Goal: Task Accomplishment & Management: Use online tool/utility

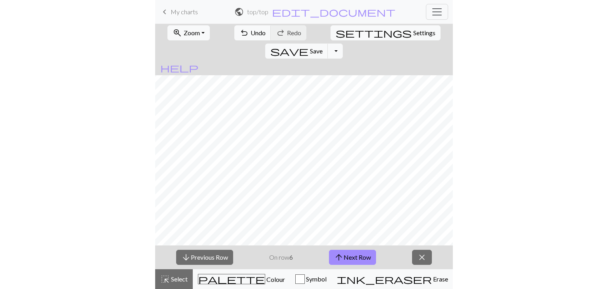
scroll to position [373, 0]
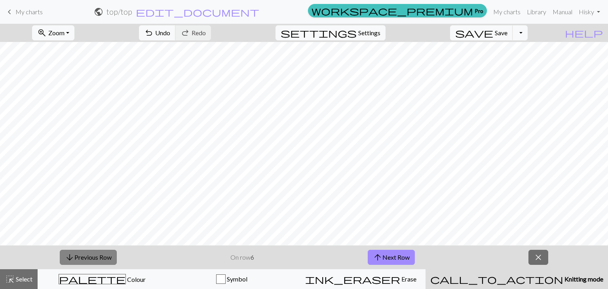
click at [69, 252] on span "arrow_downward" at bounding box center [69, 257] width 9 height 11
click at [376, 252] on span "arrow_upward" at bounding box center [377, 257] width 9 height 11
click at [402, 258] on button "arrow_upward Next Row" at bounding box center [391, 257] width 47 height 15
click at [393, 253] on button "arrow_upward Next Row" at bounding box center [391, 257] width 47 height 15
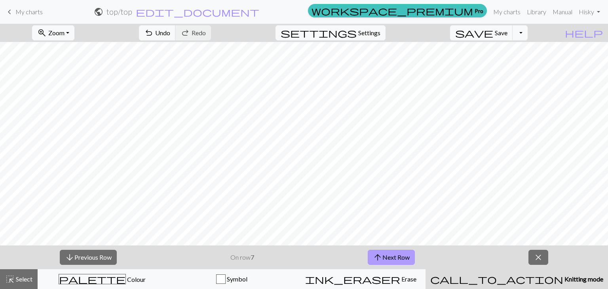
click at [398, 256] on button "arrow_upward Next Row" at bounding box center [391, 257] width 47 height 15
click at [507, 36] on span "Save" at bounding box center [501, 33] width 13 height 8
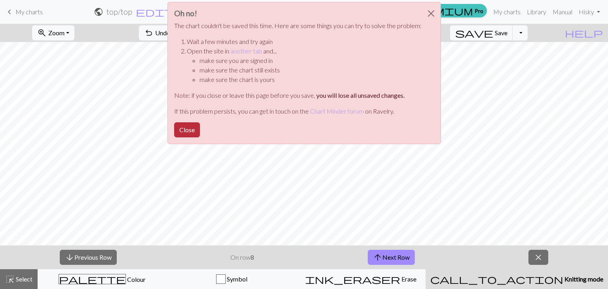
click at [193, 129] on button "Close" at bounding box center [187, 129] width 26 height 15
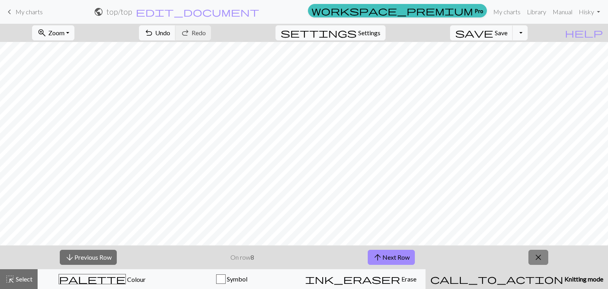
click at [544, 255] on button "close" at bounding box center [538, 257] width 20 height 15
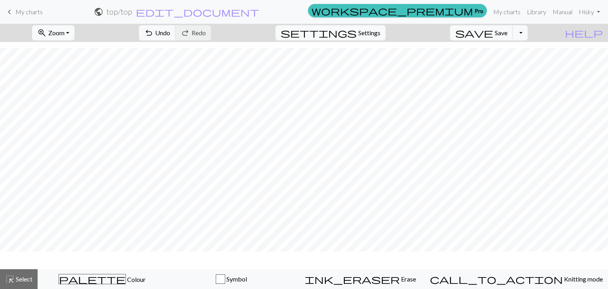
scroll to position [368, 0]
click at [493, 37] on span "save" at bounding box center [474, 32] width 38 height 11
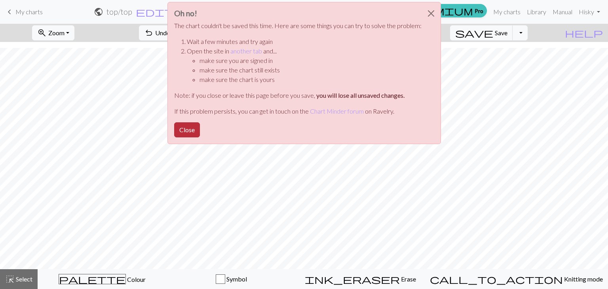
click at [198, 132] on button "Close" at bounding box center [187, 129] width 26 height 15
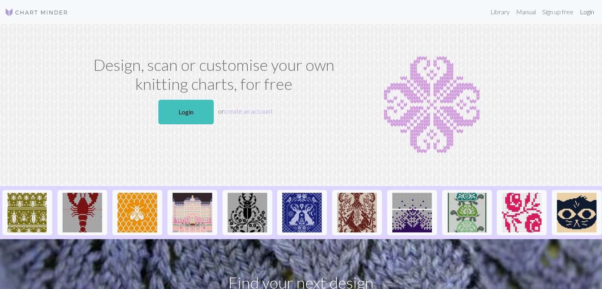
click at [587, 13] on link "Login" at bounding box center [587, 12] width 21 height 16
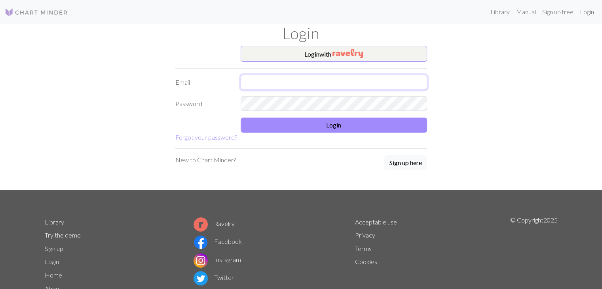
click at [376, 78] on input "text" at bounding box center [334, 82] width 186 height 15
type input "[EMAIL_ADDRESS][DOMAIN_NAME]"
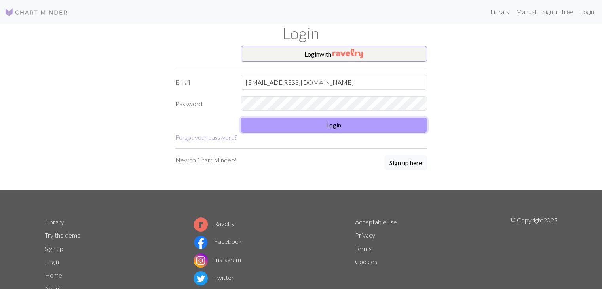
click at [269, 118] on button "Login" at bounding box center [334, 125] width 186 height 15
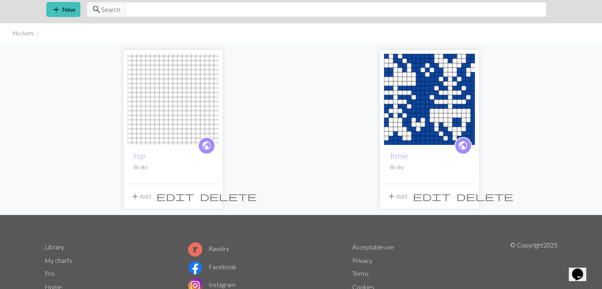
scroll to position [40, 0]
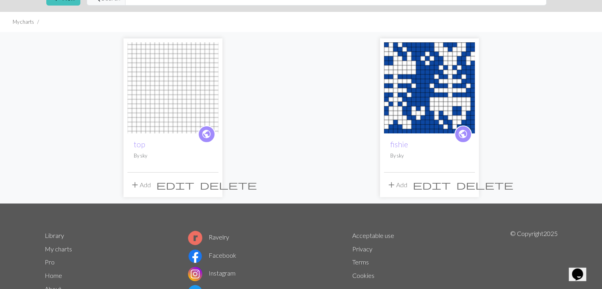
click at [188, 108] on img at bounding box center [172, 87] width 91 height 91
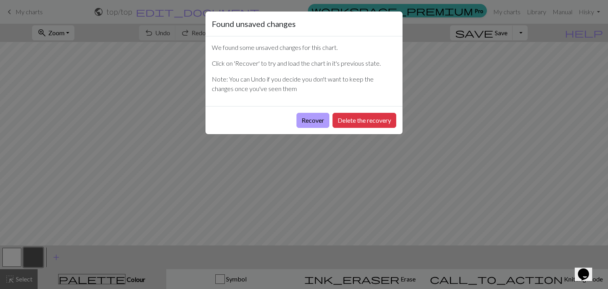
click at [316, 122] on button "Recover" at bounding box center [312, 120] width 33 height 15
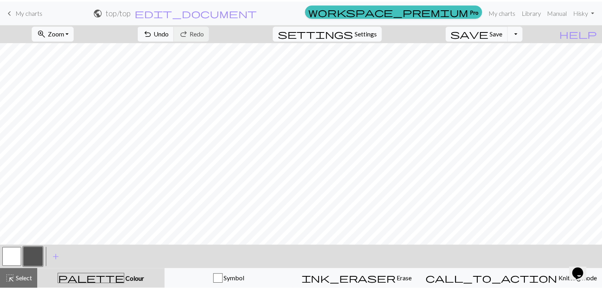
scroll to position [392, 0]
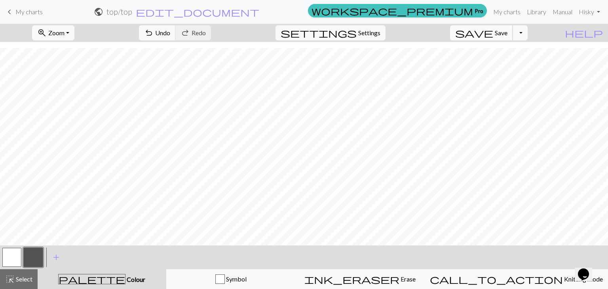
click at [507, 30] on span "Save" at bounding box center [501, 33] width 13 height 8
click at [508, 11] on link "My charts" at bounding box center [507, 12] width 34 height 16
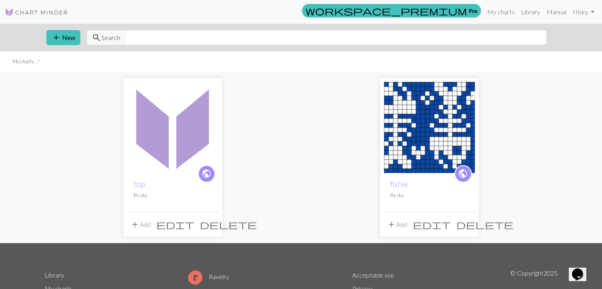
click at [196, 140] on img at bounding box center [172, 127] width 91 height 91
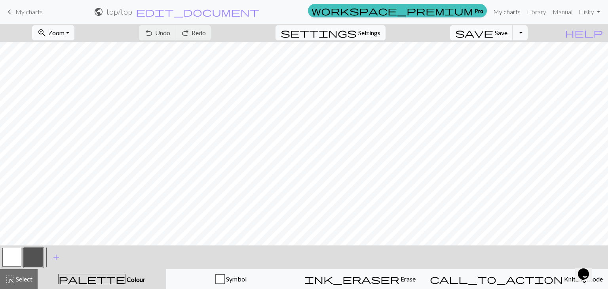
click at [496, 15] on link "My charts" at bounding box center [507, 12] width 34 height 16
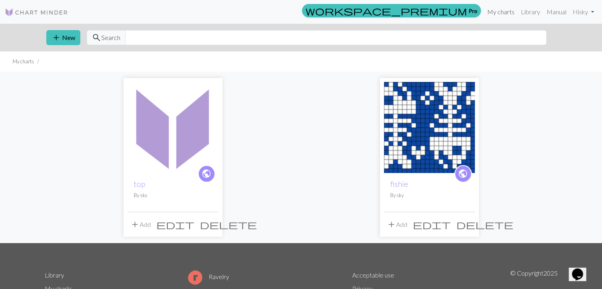
scroll to position [77, 0]
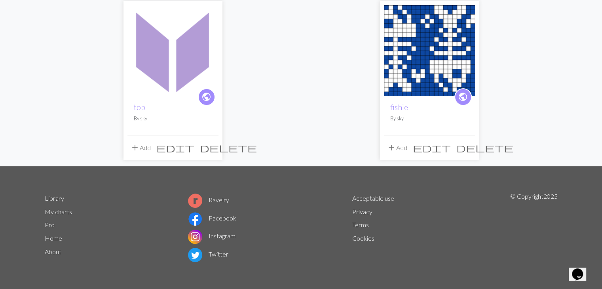
drag, startPoint x: 146, startPoint y: 94, endPoint x: 117, endPoint y: 135, distance: 50.3
click at [117, 135] on div "public top By sky add Add edit delete public fishie By sky add Add edit delete" at bounding box center [301, 80] width 522 height 171
click at [133, 147] on span "add" at bounding box center [134, 147] width 9 height 11
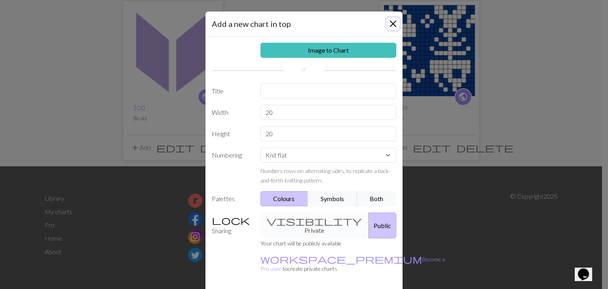
click at [389, 25] on button "Close" at bounding box center [393, 23] width 13 height 13
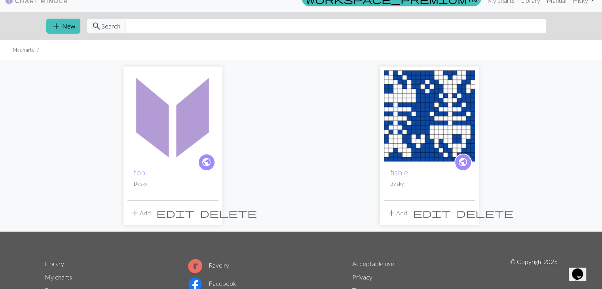
scroll to position [0, 0]
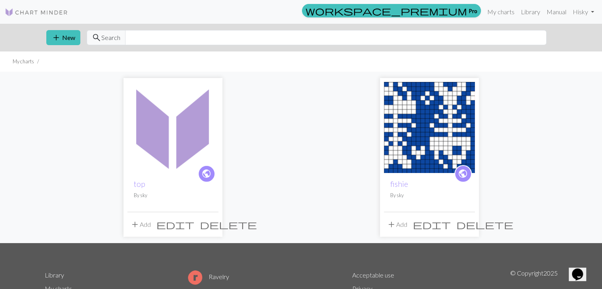
click at [57, 11] on img at bounding box center [36, 12] width 63 height 9
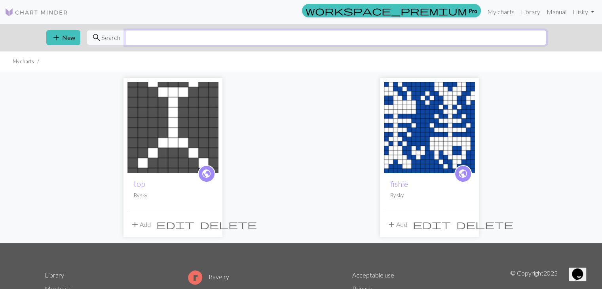
click at [178, 37] on input "text" at bounding box center [335, 37] width 421 height 15
type input "clancy"
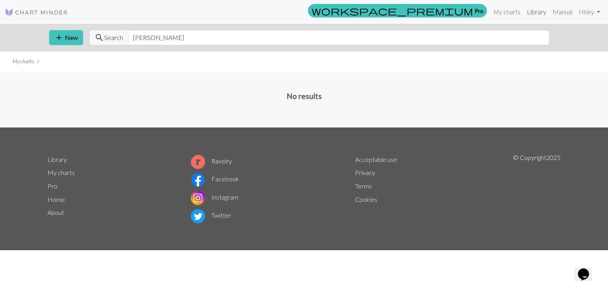
click at [536, 14] on link "Library" at bounding box center [537, 12] width 26 height 16
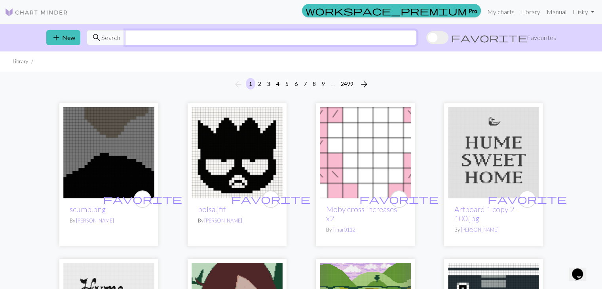
click at [180, 39] on input "text" at bounding box center [271, 37] width 292 height 15
type input "clancy"
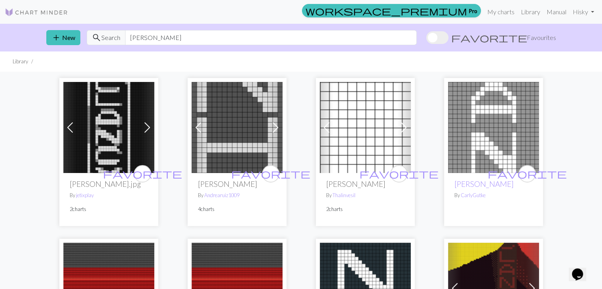
click at [479, 143] on img at bounding box center [493, 127] width 91 height 91
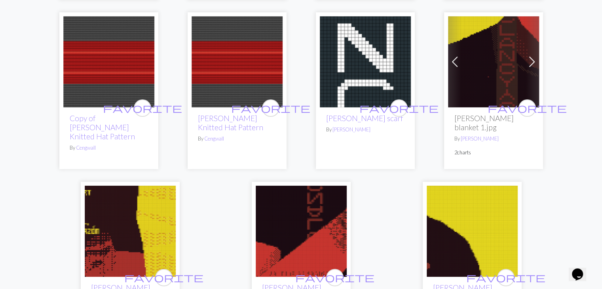
scroll to position [277, 0]
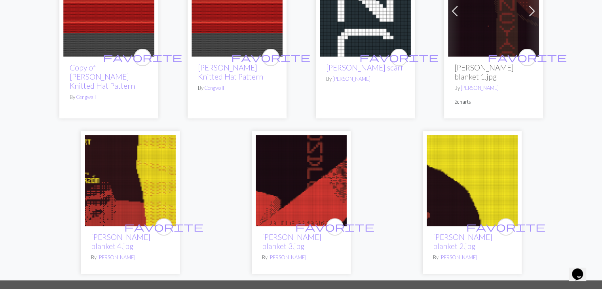
click at [270, 181] on img at bounding box center [301, 180] width 91 height 91
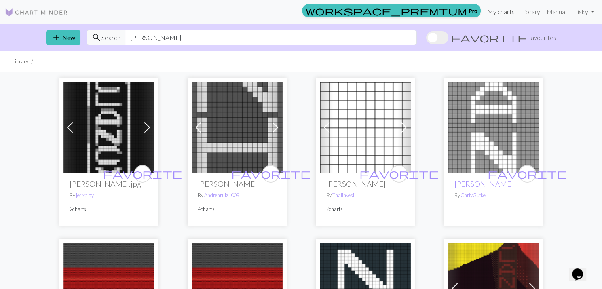
click at [491, 11] on link "My charts" at bounding box center [501, 12] width 34 height 16
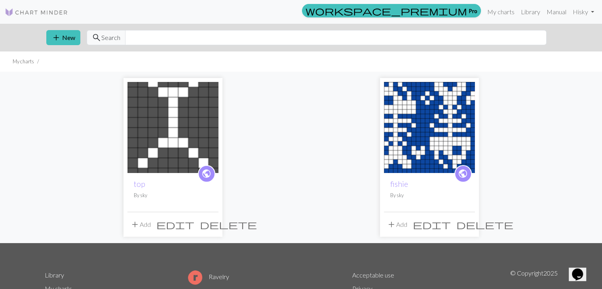
click at [158, 155] on img at bounding box center [172, 127] width 91 height 91
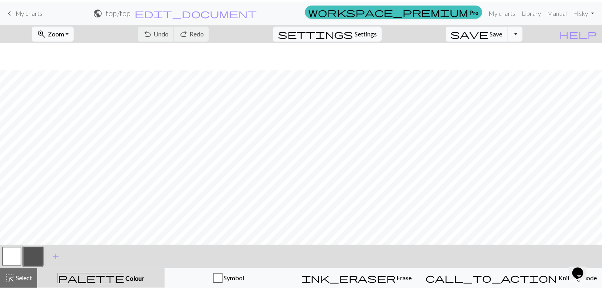
scroll to position [392, 0]
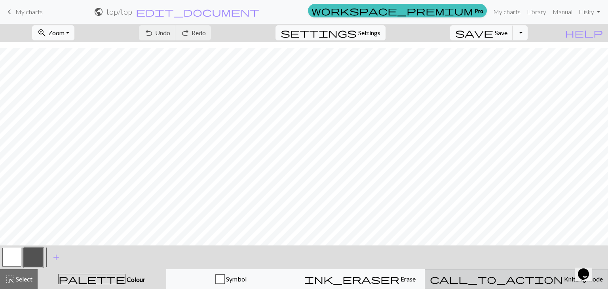
click at [563, 279] on span "Knitting mode" at bounding box center [583, 279] width 40 height 8
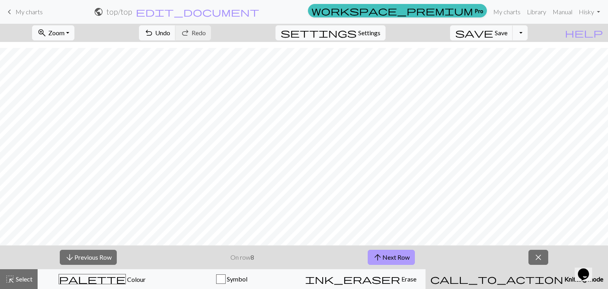
click at [410, 251] on button "arrow_upward Next Row" at bounding box center [391, 257] width 47 height 15
click at [372, 25] on button "settings Settings" at bounding box center [330, 32] width 110 height 15
select select "aran"
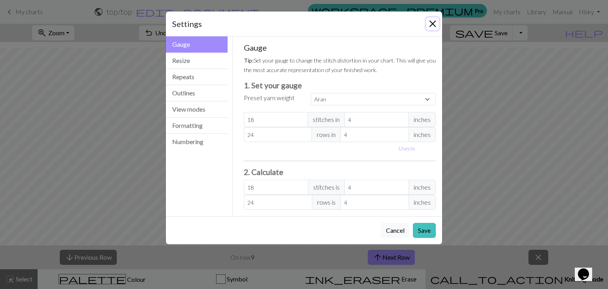
click at [431, 25] on button "Close" at bounding box center [432, 23] width 13 height 13
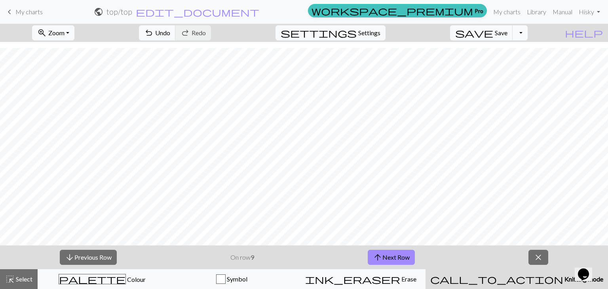
click at [527, 30] on button "Toggle Dropdown" at bounding box center [519, 32] width 15 height 15
click at [524, 47] on button "file_copy Save a copy" at bounding box center [462, 50] width 131 height 13
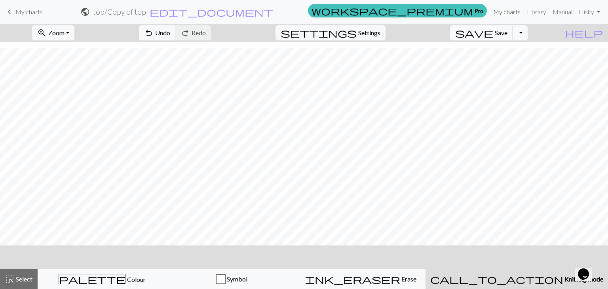
drag, startPoint x: 500, startPoint y: 9, endPoint x: 342, endPoint y: 38, distance: 160.7
click at [500, 9] on link "My charts" at bounding box center [507, 12] width 34 height 16
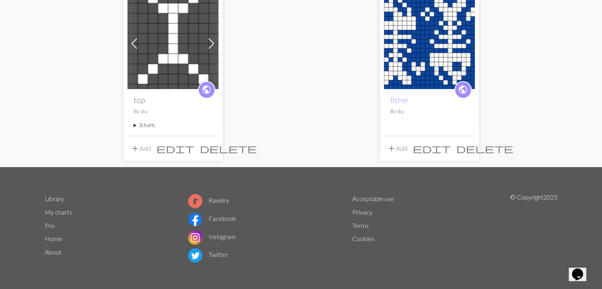
scroll to position [84, 0]
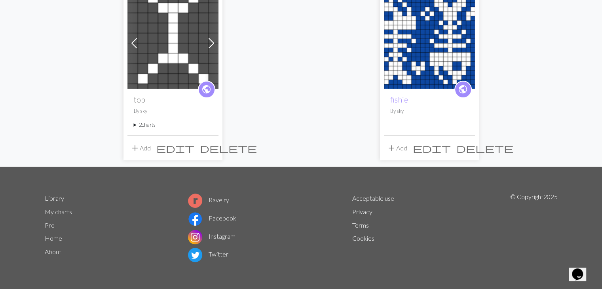
click at [147, 126] on summary "2 charts" at bounding box center [173, 125] width 78 height 8
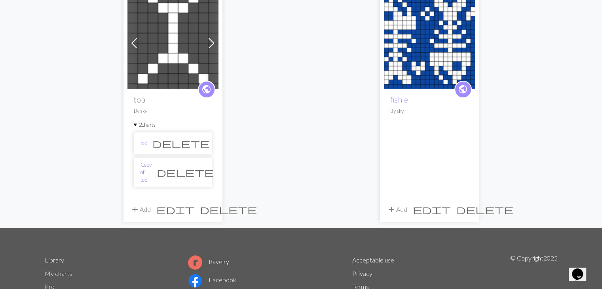
click at [148, 170] on link "Copy of top" at bounding box center [145, 172] width 11 height 23
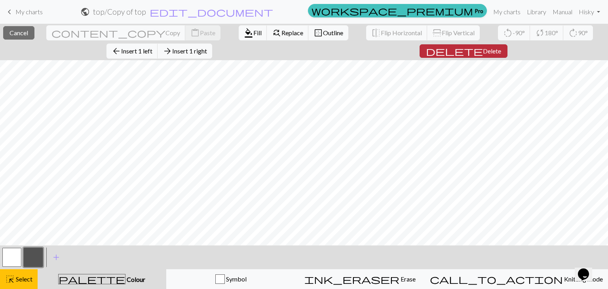
click at [483, 52] on span "Delete" at bounding box center [492, 51] width 18 height 8
click at [483, 51] on span "Delete" at bounding box center [492, 51] width 18 height 8
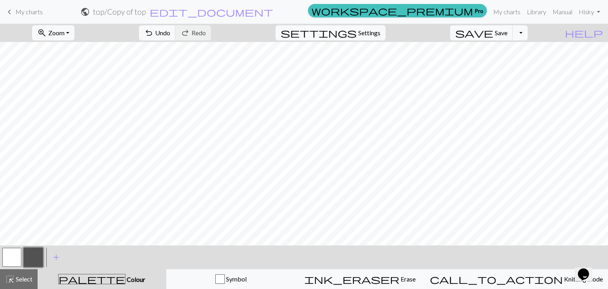
click at [29, 258] on button "button" at bounding box center [33, 257] width 19 height 19
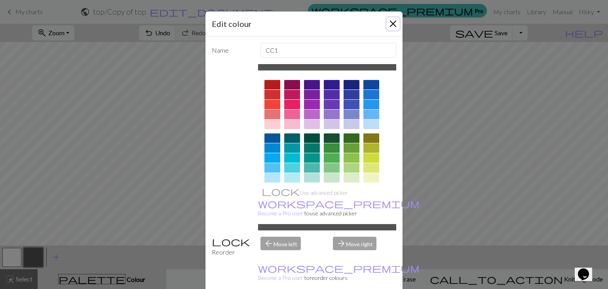
click at [394, 25] on button "Close" at bounding box center [393, 23] width 13 height 13
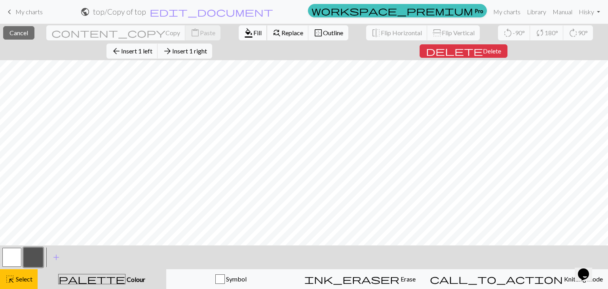
click at [253, 32] on span "Fill" at bounding box center [257, 33] width 8 height 8
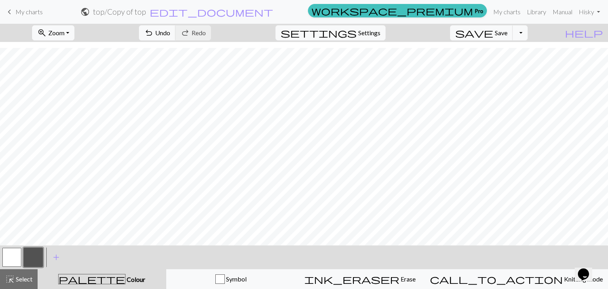
scroll to position [392, 0]
click at [16, 257] on button "button" at bounding box center [11, 257] width 19 height 19
click at [33, 256] on button "button" at bounding box center [33, 257] width 19 height 19
click at [17, 254] on button "button" at bounding box center [11, 257] width 19 height 19
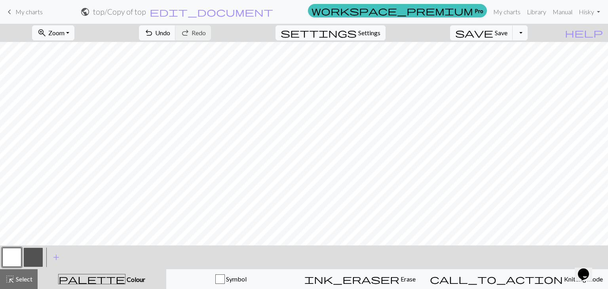
click at [28, 257] on button "button" at bounding box center [33, 257] width 19 height 19
click at [11, 257] on button "button" at bounding box center [11, 257] width 19 height 19
click at [28, 254] on button "button" at bounding box center [33, 257] width 19 height 19
click at [28, 253] on button "button" at bounding box center [33, 257] width 19 height 19
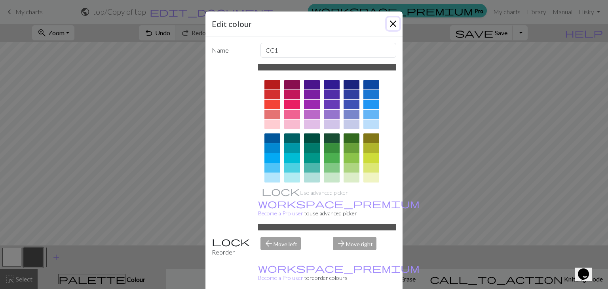
click at [392, 22] on button "Close" at bounding box center [393, 23] width 13 height 13
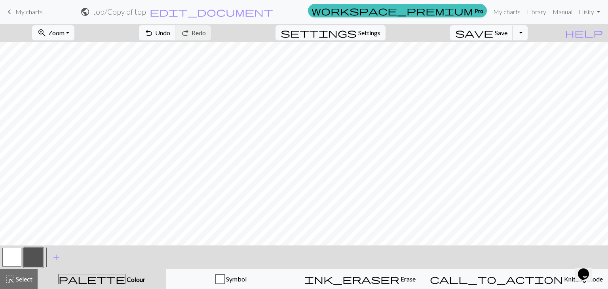
click at [9, 259] on button "button" at bounding box center [11, 257] width 19 height 19
drag, startPoint x: 40, startPoint y: 254, endPoint x: 57, endPoint y: 249, distance: 18.4
click at [40, 254] on button "button" at bounding box center [33, 257] width 19 height 19
click at [8, 254] on button "button" at bounding box center [11, 257] width 19 height 19
drag, startPoint x: 38, startPoint y: 250, endPoint x: 50, endPoint y: 244, distance: 13.8
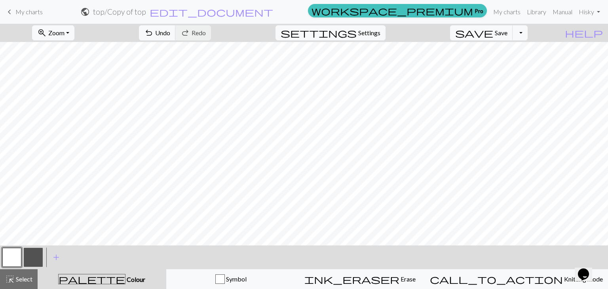
click at [38, 251] on button "button" at bounding box center [33, 257] width 19 height 19
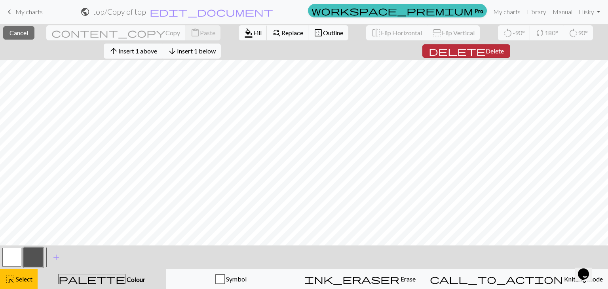
click at [486, 50] on span "Delete" at bounding box center [495, 51] width 18 height 8
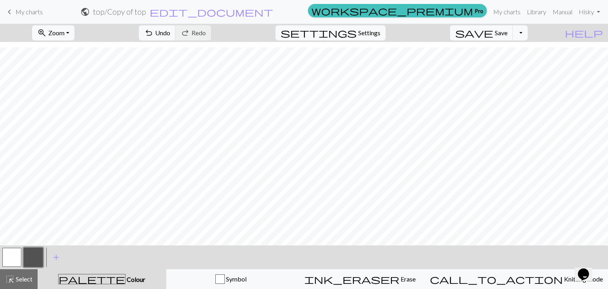
scroll to position [237, 0]
drag, startPoint x: 11, startPoint y: 252, endPoint x: 23, endPoint y: 246, distance: 13.3
click at [12, 252] on button "button" at bounding box center [11, 257] width 19 height 19
drag, startPoint x: 30, startPoint y: 250, endPoint x: 52, endPoint y: 242, distance: 24.2
click at [30, 251] on button "button" at bounding box center [33, 257] width 19 height 19
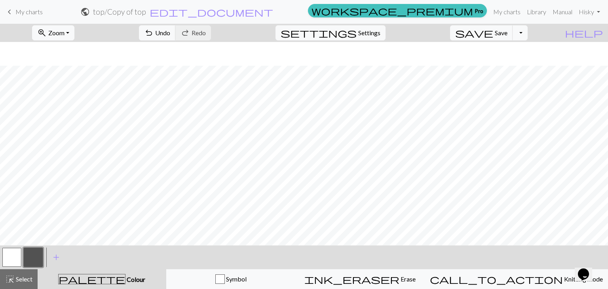
scroll to position [277, 0]
click at [9, 255] on button "button" at bounding box center [11, 257] width 19 height 19
click at [40, 251] on button "button" at bounding box center [33, 257] width 19 height 19
click at [16, 255] on button "button" at bounding box center [11, 257] width 19 height 19
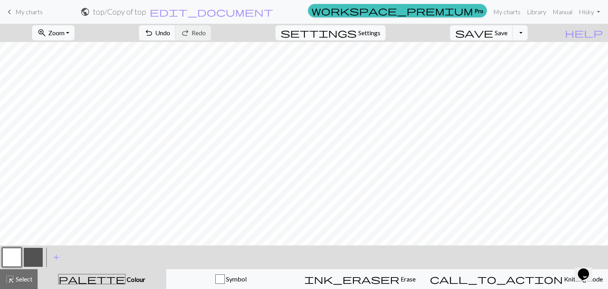
click at [29, 257] on button "button" at bounding box center [33, 257] width 19 height 19
click at [21, 257] on button "button" at bounding box center [11, 257] width 19 height 19
click at [31, 254] on button "button" at bounding box center [33, 257] width 19 height 19
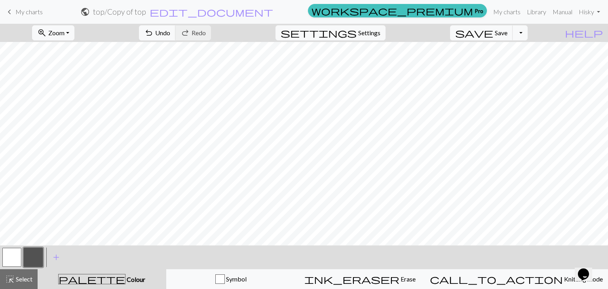
click at [14, 261] on button "button" at bounding box center [11, 257] width 19 height 19
click at [35, 256] on button "button" at bounding box center [33, 257] width 19 height 19
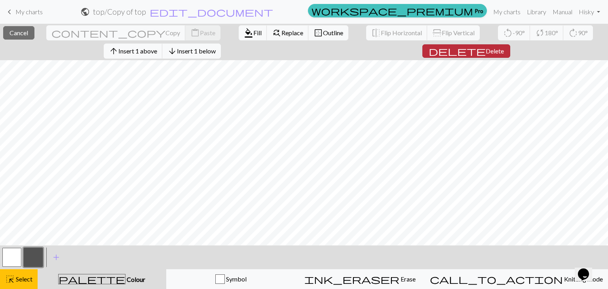
click at [486, 53] on span "Delete" at bounding box center [495, 51] width 18 height 8
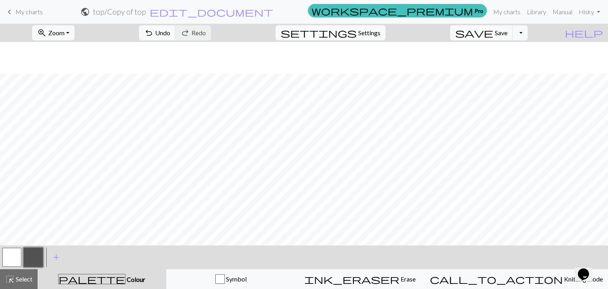
scroll to position [376, 0]
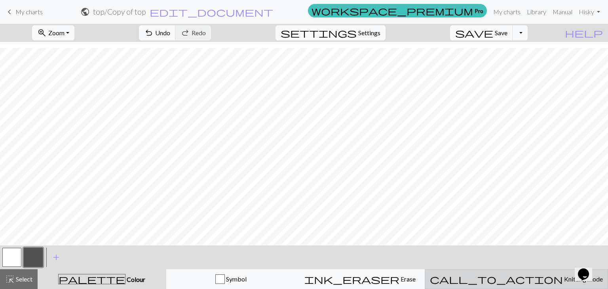
click at [501, 276] on div "call_to_action Knitting mode Knitting mode" at bounding box center [516, 278] width 173 height 9
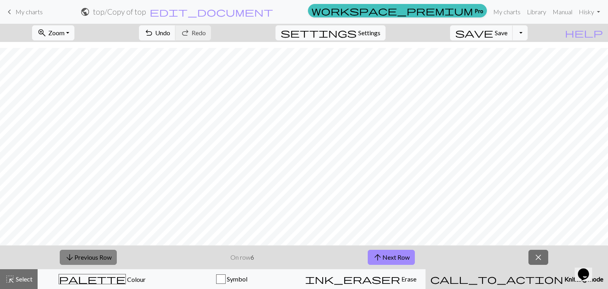
click at [107, 255] on button "arrow_downward Previous Row" at bounding box center [88, 257] width 57 height 15
click at [392, 252] on button "arrow_upward Next Row" at bounding box center [391, 257] width 47 height 15
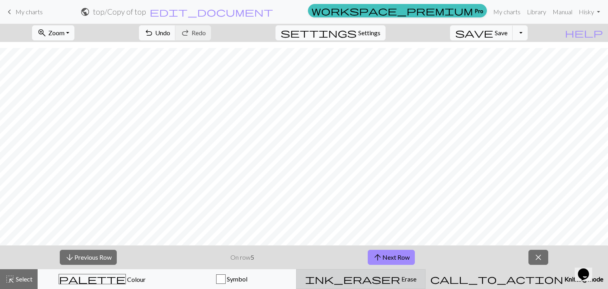
drag, startPoint x: 393, startPoint y: 250, endPoint x: 390, endPoint y: 269, distance: 19.3
click at [390, 269] on div "arrow_downward Previous Row On row 5 arrow_upward Next Row close highlight_alt …" at bounding box center [304, 267] width 608 height 44
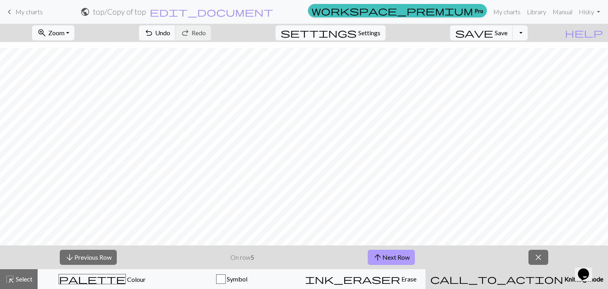
click at [371, 254] on button "arrow_upward Next Row" at bounding box center [391, 257] width 47 height 15
click at [414, 255] on button "arrow_upward Next Row" at bounding box center [391, 257] width 47 height 15
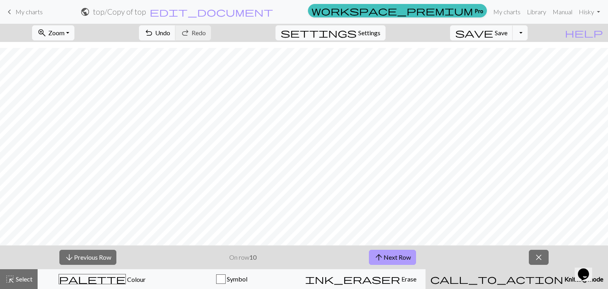
click at [414, 255] on button "arrow_upward Next Row" at bounding box center [392, 257] width 47 height 15
click at [385, 256] on button "arrow_upward Next Row" at bounding box center [392, 257] width 47 height 15
click at [387, 255] on button "arrow_upward Next Row" at bounding box center [392, 257] width 47 height 15
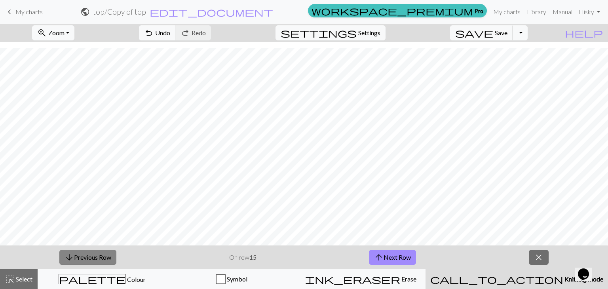
click at [81, 252] on button "arrow_downward Previous Row" at bounding box center [87, 257] width 57 height 15
click at [82, 252] on button "arrow_downward Previous Row" at bounding box center [87, 257] width 57 height 15
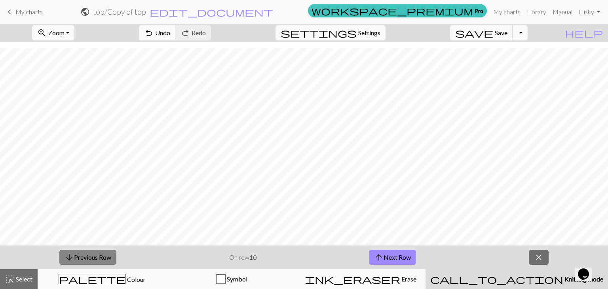
click at [82, 252] on button "arrow_downward Previous Row" at bounding box center [87, 257] width 57 height 15
click at [81, 252] on button "arrow_downward Previous Row" at bounding box center [87, 257] width 57 height 15
click at [81, 252] on button "arrow_downward Previous Row" at bounding box center [88, 257] width 57 height 15
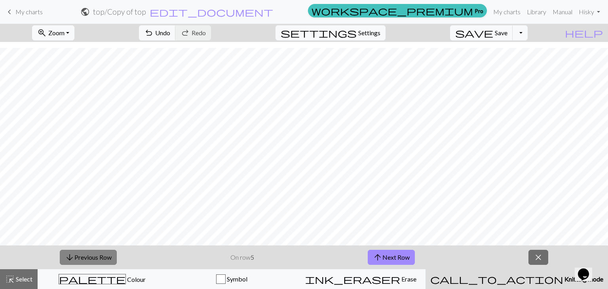
click at [81, 252] on button "arrow_downward Previous Row" at bounding box center [88, 257] width 57 height 15
click at [385, 256] on button "arrow_upward Next Row" at bounding box center [391, 257] width 47 height 15
click at [406, 251] on button "arrow_upward Next Row" at bounding box center [391, 257] width 47 height 15
click at [68, 252] on span "arrow_downward" at bounding box center [69, 257] width 9 height 11
click at [68, 253] on span "arrow_downward" at bounding box center [69, 257] width 9 height 11
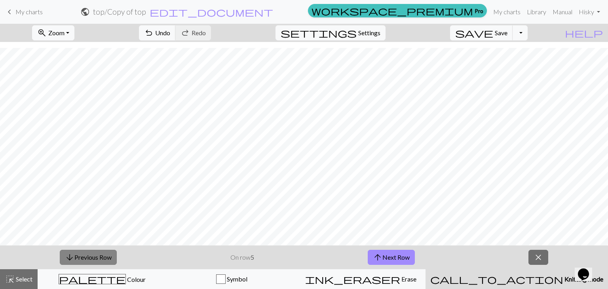
click at [68, 253] on span "arrow_downward" at bounding box center [69, 257] width 9 height 11
click at [396, 257] on button "arrow_upward Next Row" at bounding box center [391, 257] width 47 height 15
click at [401, 250] on button "arrow_upward Next Row" at bounding box center [391, 257] width 47 height 15
click at [396, 258] on button "arrow_upward Next Row" at bounding box center [391, 257] width 47 height 15
click at [385, 254] on button "arrow_upward Next Row" at bounding box center [391, 257] width 47 height 15
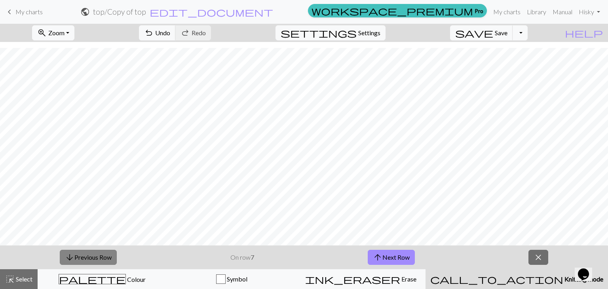
click at [84, 253] on button "arrow_downward Previous Row" at bounding box center [88, 257] width 57 height 15
click at [400, 252] on button "arrow_upward Next Row" at bounding box center [391, 257] width 47 height 15
click at [406, 252] on button "arrow_upward Next Row" at bounding box center [391, 257] width 47 height 15
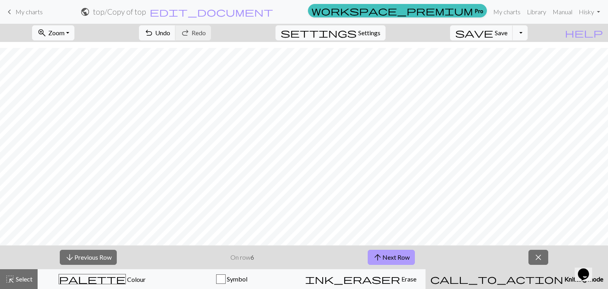
click at [406, 252] on button "arrow_upward Next Row" at bounding box center [391, 257] width 47 height 15
click at [406, 251] on button "arrow_upward Next Row" at bounding box center [391, 257] width 47 height 15
click at [406, 251] on button "arrow_upward Next Row" at bounding box center [392, 257] width 47 height 15
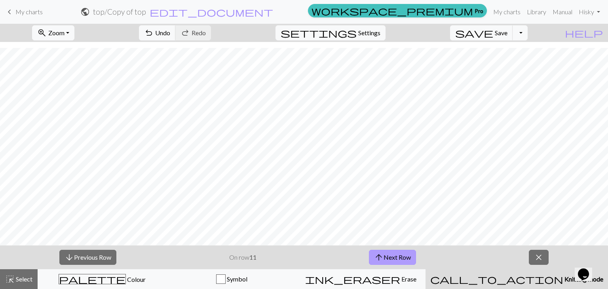
click at [406, 251] on button "arrow_upward Next Row" at bounding box center [392, 257] width 47 height 15
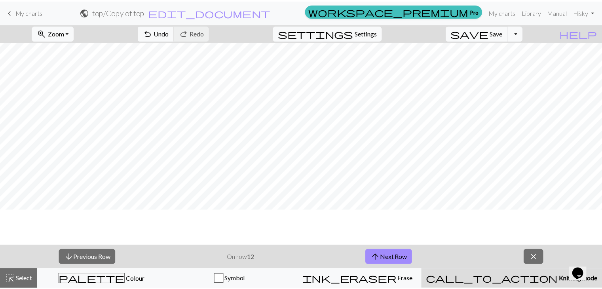
scroll to position [356, 0]
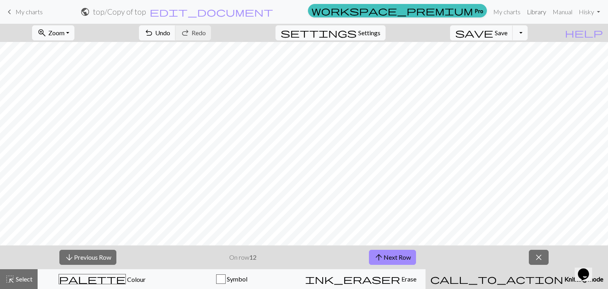
click at [529, 9] on link "Library" at bounding box center [537, 12] width 26 height 16
click at [512, 11] on link "My charts" at bounding box center [507, 12] width 34 height 16
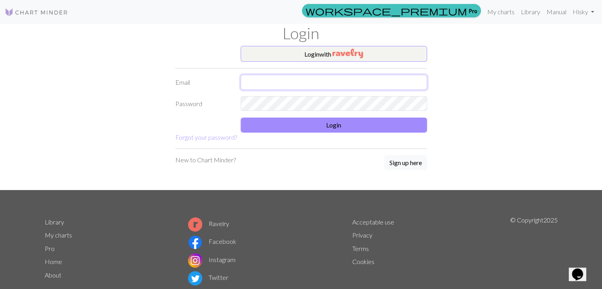
click at [383, 75] on input "text" at bounding box center [334, 82] width 186 height 15
type input "[EMAIL_ADDRESS][DOMAIN_NAME]"
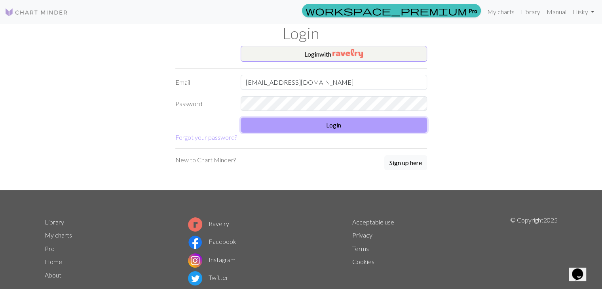
click at [347, 127] on button "Login" at bounding box center [334, 125] width 186 height 15
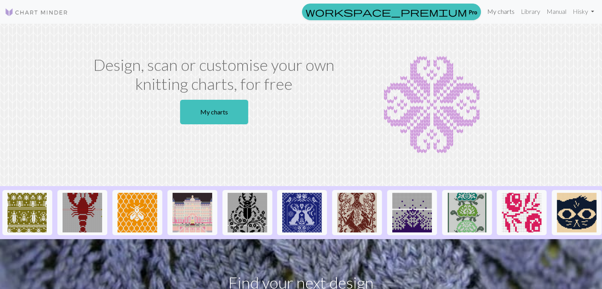
click at [501, 13] on link "My charts" at bounding box center [501, 12] width 34 height 16
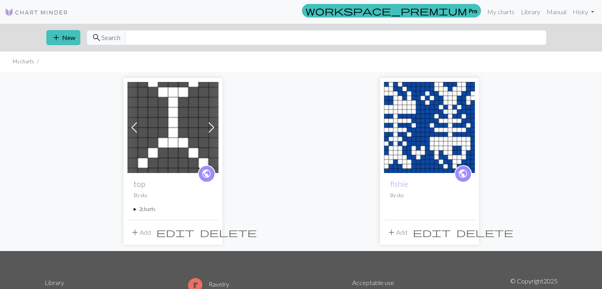
click at [398, 149] on img at bounding box center [429, 127] width 91 height 91
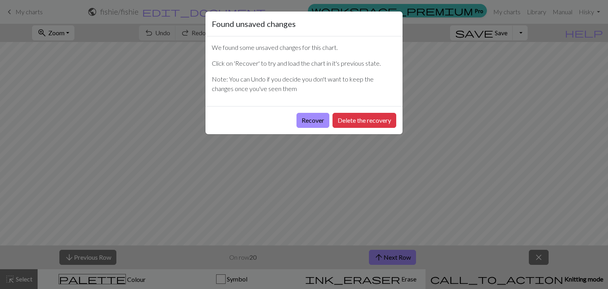
click at [485, 174] on div "Found unsaved changes We found some unsaved changes for this chart. Click on 'R…" at bounding box center [304, 144] width 608 height 289
click at [300, 121] on button "Recover" at bounding box center [312, 120] width 33 height 15
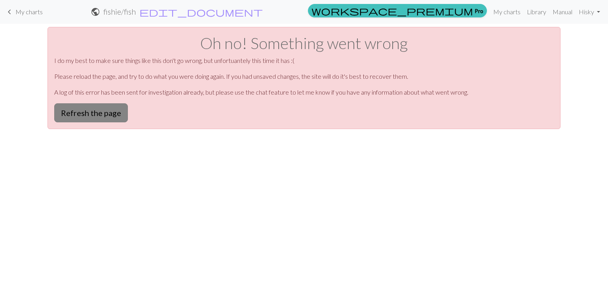
click at [112, 110] on button "Refresh the page" at bounding box center [91, 112] width 74 height 19
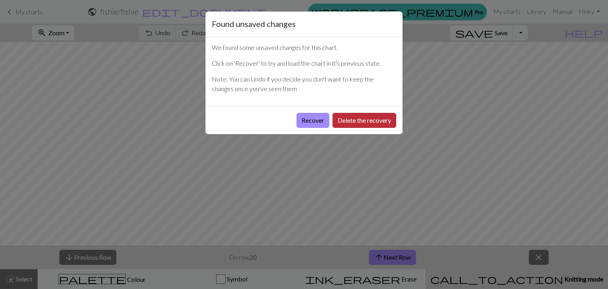
click at [360, 116] on button "Delete the recovery" at bounding box center [364, 120] width 64 height 15
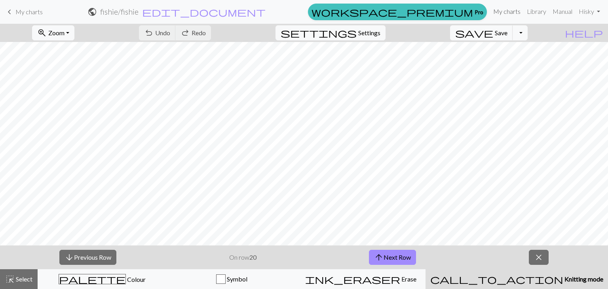
click at [511, 15] on link "My charts" at bounding box center [507, 12] width 34 height 16
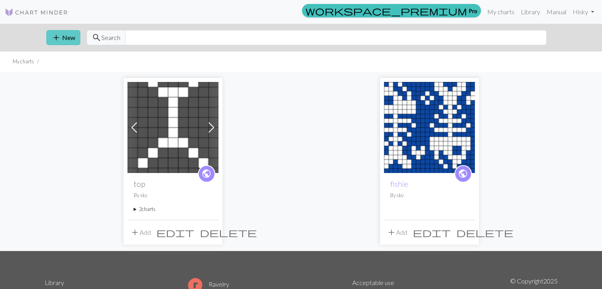
click at [74, 41] on button "add New" at bounding box center [63, 37] width 34 height 15
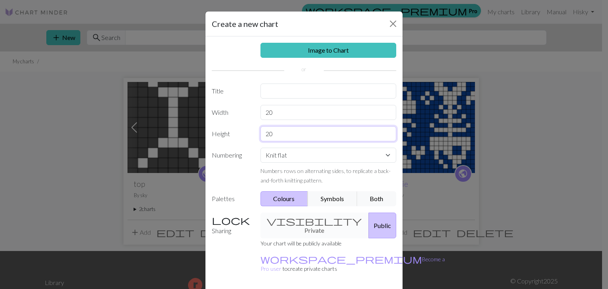
click at [273, 135] on input "20" at bounding box center [328, 133] width 136 height 15
click at [272, 114] on input "20" at bounding box center [328, 112] width 136 height 15
type input "106"
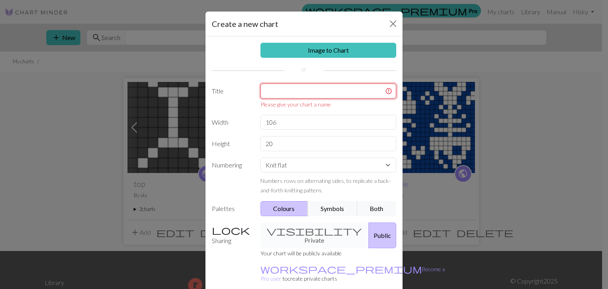
click at [313, 89] on input "text" at bounding box center [328, 90] width 136 height 15
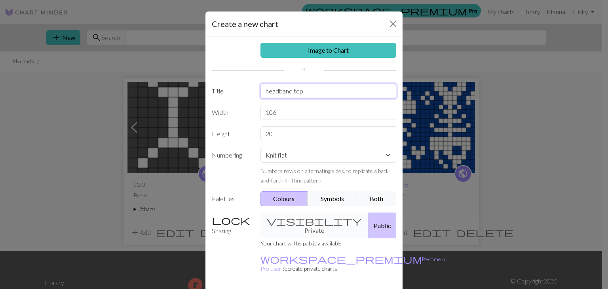
type input "headband top"
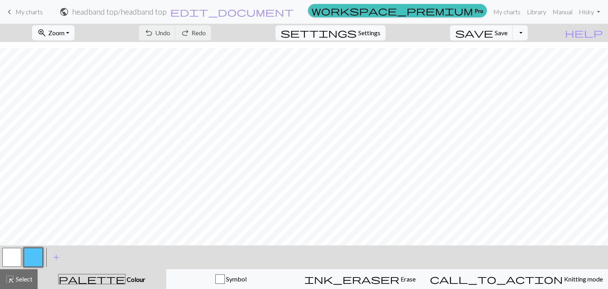
scroll to position [6, 0]
click at [25, 260] on button "button" at bounding box center [33, 257] width 19 height 19
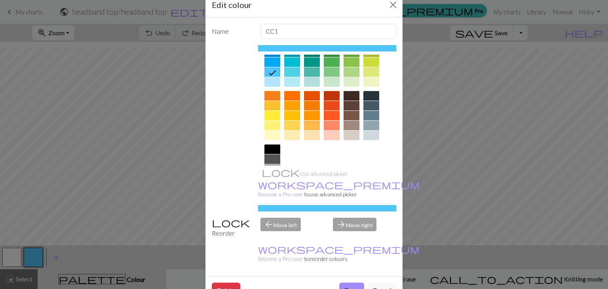
scroll to position [114, 0]
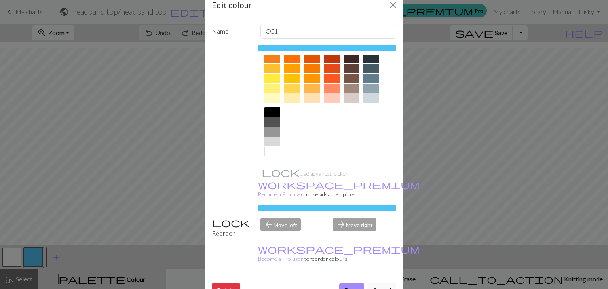
click at [264, 110] on div at bounding box center [272, 111] width 16 height 9
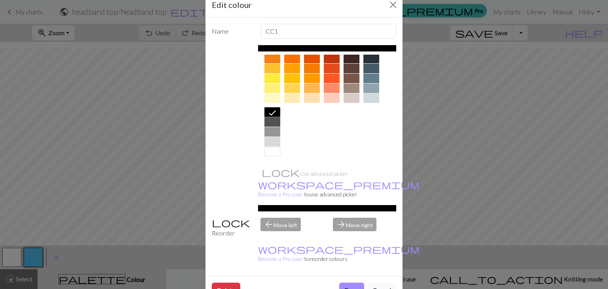
click at [131, 133] on div "Edit colour Name CC1 Use advanced picker workspace_premium Become a Pro user to…" at bounding box center [304, 144] width 608 height 289
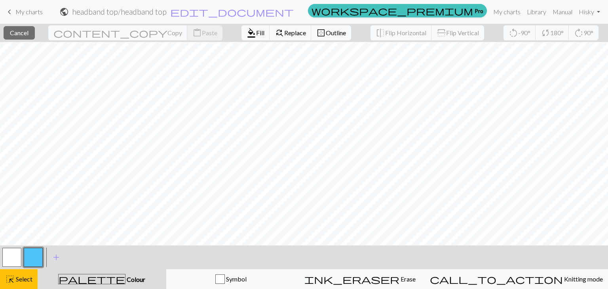
scroll to position [0, 552]
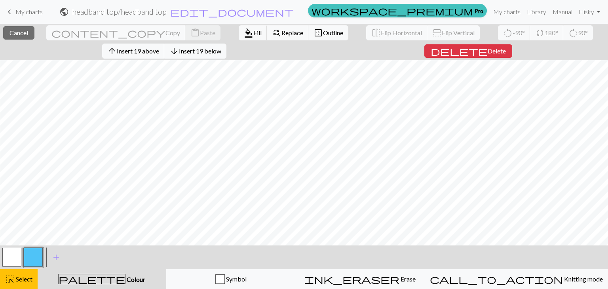
click at [36, 258] on button "button" at bounding box center [33, 257] width 19 height 19
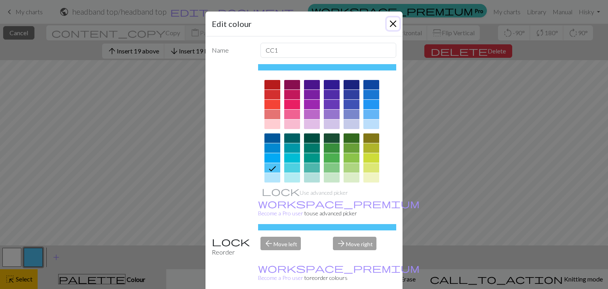
click at [387, 26] on button "Close" at bounding box center [393, 23] width 13 height 13
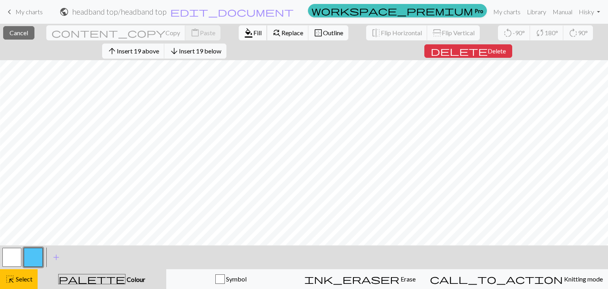
click at [244, 32] on span "format_color_fill" at bounding box center [248, 32] width 9 height 11
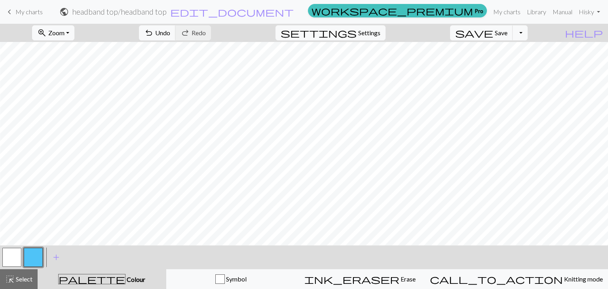
click at [32, 257] on button "button" at bounding box center [33, 257] width 19 height 19
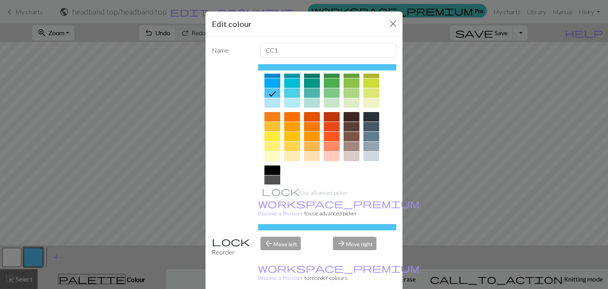
scroll to position [114, 0]
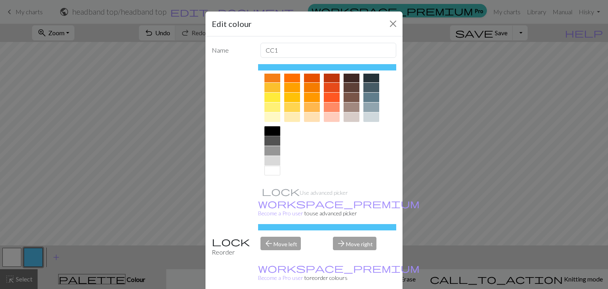
click at [275, 133] on div at bounding box center [272, 130] width 16 height 9
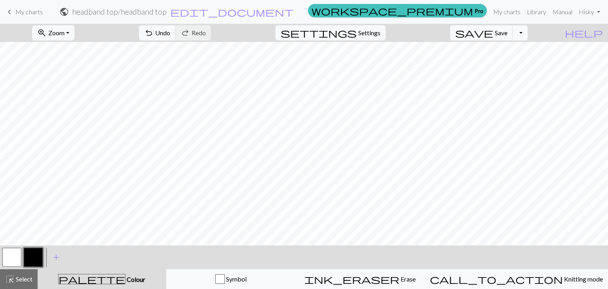
click at [35, 254] on button "button" at bounding box center [33, 257] width 19 height 19
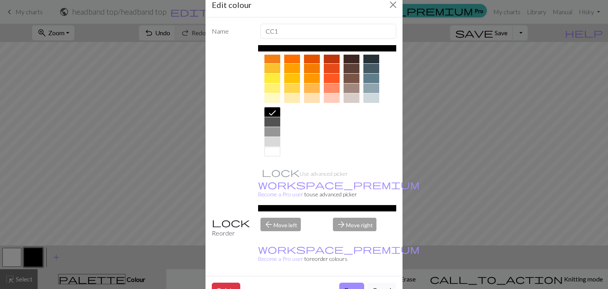
click at [273, 132] on div at bounding box center [272, 131] width 16 height 9
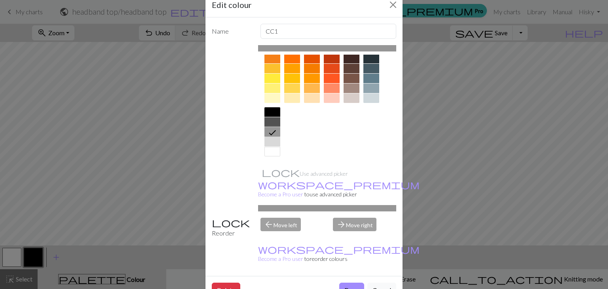
click at [274, 121] on div at bounding box center [272, 121] width 16 height 9
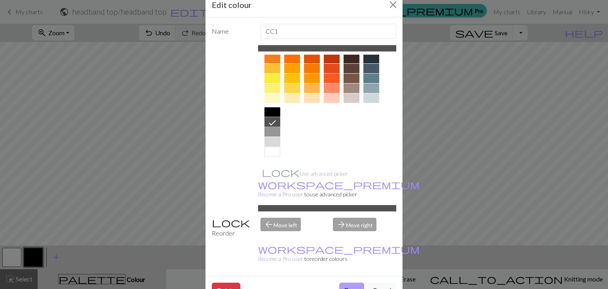
click at [345, 283] on button "Done" at bounding box center [351, 290] width 25 height 15
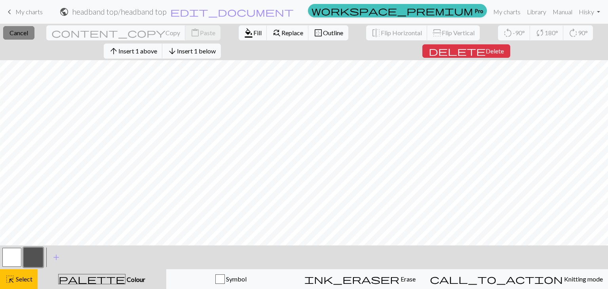
click at [25, 32] on span "Cancel" at bounding box center [18, 33] width 19 height 8
click at [253, 36] on span "Fill" at bounding box center [257, 33] width 8 height 8
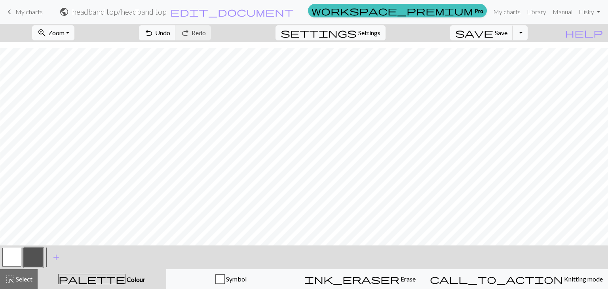
scroll to position [6, 552]
click at [11, 258] on button "button" at bounding box center [11, 257] width 19 height 19
click at [36, 257] on button "button" at bounding box center [33, 257] width 19 height 19
click at [19, 254] on button "button" at bounding box center [11, 257] width 19 height 19
click at [27, 255] on button "button" at bounding box center [33, 257] width 19 height 19
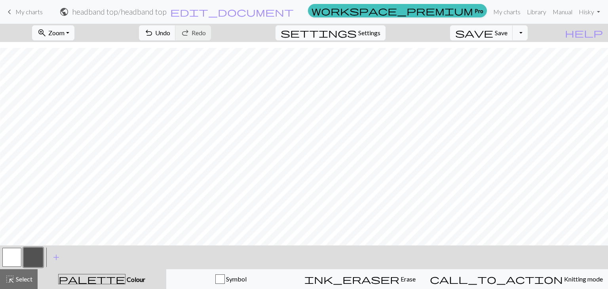
click at [16, 252] on button "button" at bounding box center [11, 257] width 19 height 19
drag, startPoint x: 29, startPoint y: 255, endPoint x: 70, endPoint y: 257, distance: 40.8
click at [29, 255] on button "button" at bounding box center [33, 257] width 19 height 19
click at [14, 258] on button "button" at bounding box center [11, 257] width 19 height 19
click at [28, 262] on button "button" at bounding box center [33, 257] width 19 height 19
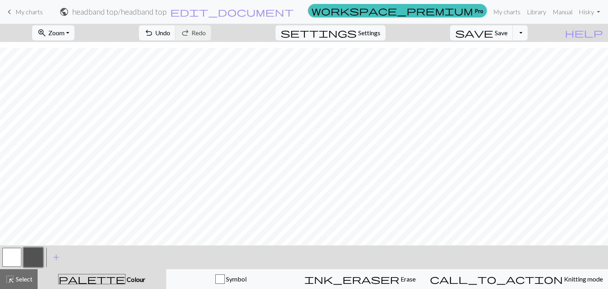
click at [33, 256] on button "button" at bounding box center [33, 257] width 19 height 19
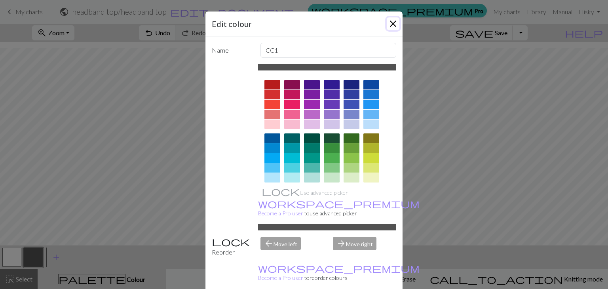
click at [389, 21] on button "Close" at bounding box center [393, 23] width 13 height 13
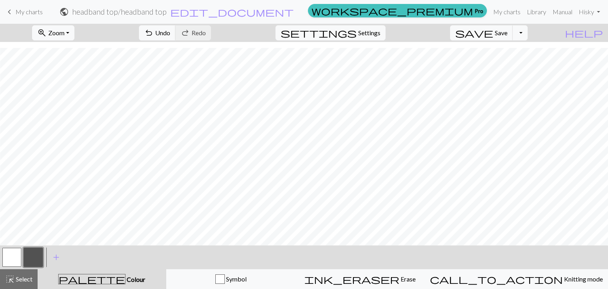
click at [14, 258] on button "button" at bounding box center [11, 257] width 19 height 19
click at [33, 259] on button "button" at bounding box center [33, 257] width 19 height 19
click at [28, 251] on button "button" at bounding box center [33, 257] width 19 height 19
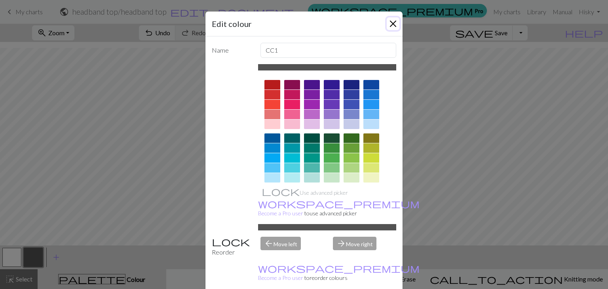
click at [392, 27] on button "Close" at bounding box center [393, 23] width 13 height 13
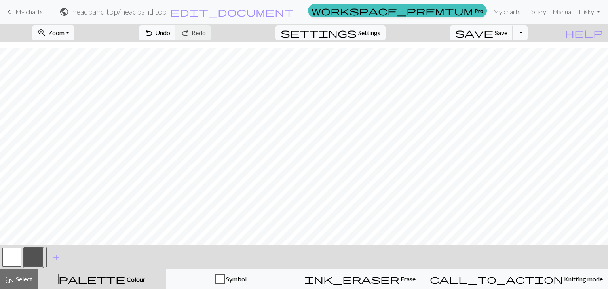
click at [11, 253] on button "button" at bounding box center [11, 257] width 19 height 19
click at [40, 258] on button "button" at bounding box center [33, 257] width 19 height 19
click at [11, 257] on button "button" at bounding box center [11, 257] width 19 height 19
click at [32, 256] on button "button" at bounding box center [33, 257] width 19 height 19
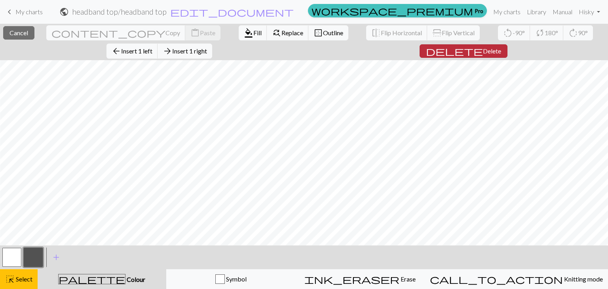
click at [419, 44] on button "delete Delete" at bounding box center [463, 50] width 88 height 13
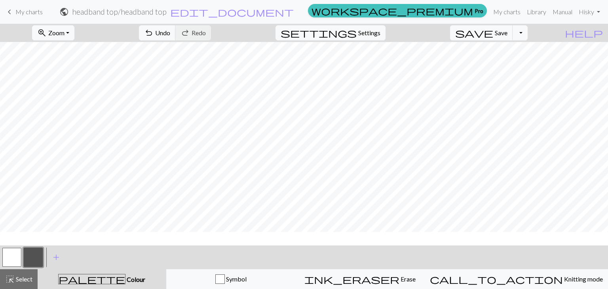
scroll to position [0, 541]
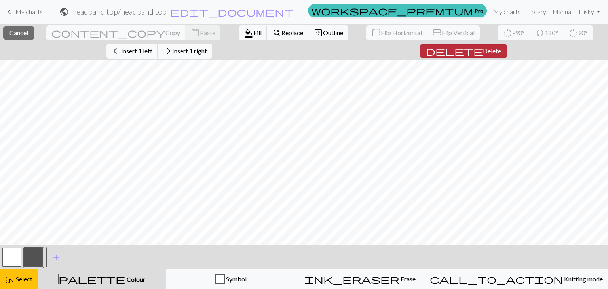
click at [483, 47] on span "Delete" at bounding box center [492, 51] width 18 height 8
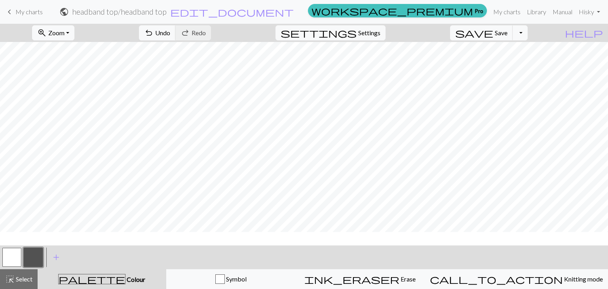
scroll to position [0, 530]
click at [9, 251] on button "button" at bounding box center [11, 257] width 19 height 19
click at [28, 261] on button "button" at bounding box center [33, 257] width 19 height 19
click at [18, 254] on button "button" at bounding box center [11, 257] width 19 height 19
click at [34, 256] on button "button" at bounding box center [33, 257] width 19 height 19
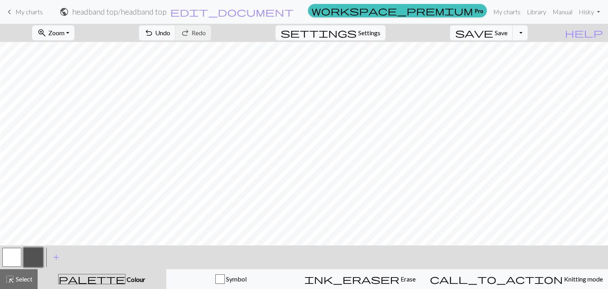
click at [10, 257] on button "button" at bounding box center [11, 257] width 19 height 19
click at [31, 259] on button "button" at bounding box center [33, 257] width 19 height 19
click at [15, 259] on button "button" at bounding box center [11, 257] width 19 height 19
click at [27, 260] on button "button" at bounding box center [33, 257] width 19 height 19
click at [14, 258] on button "button" at bounding box center [11, 257] width 19 height 19
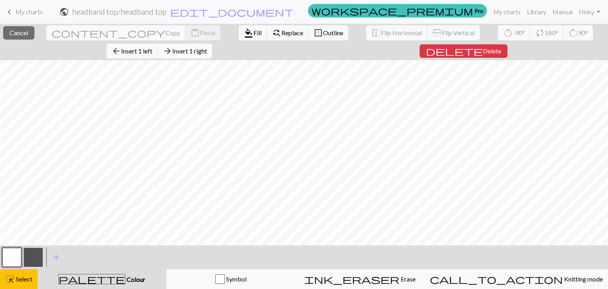
click at [212, 44] on button "arrow_forward Insert 1 right" at bounding box center [184, 51] width 55 height 15
click at [253, 32] on span "Fill" at bounding box center [257, 33] width 8 height 8
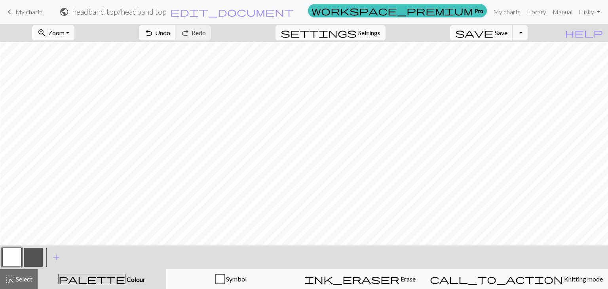
click at [34, 254] on button "button" at bounding box center [33, 257] width 19 height 19
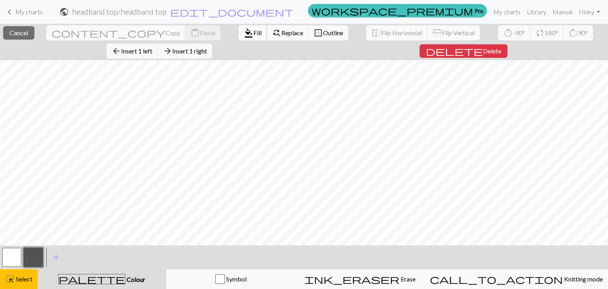
click at [253, 29] on span "Fill" at bounding box center [257, 33] width 8 height 8
click at [212, 44] on button "arrow_forward Insert 1 right" at bounding box center [184, 51] width 55 height 15
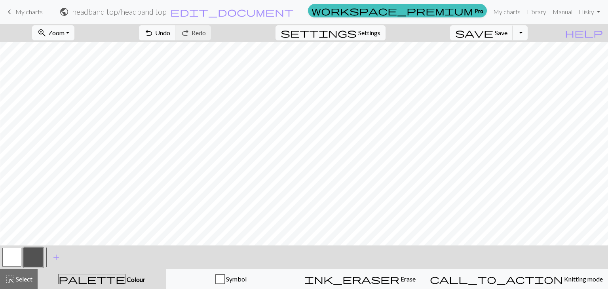
scroll to position [0, 558]
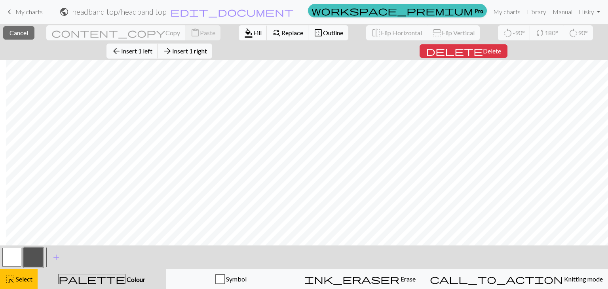
click at [244, 34] on span "format_color_fill" at bounding box center [248, 32] width 9 height 11
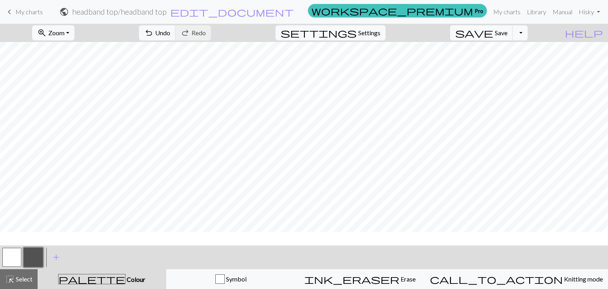
scroll to position [0, 552]
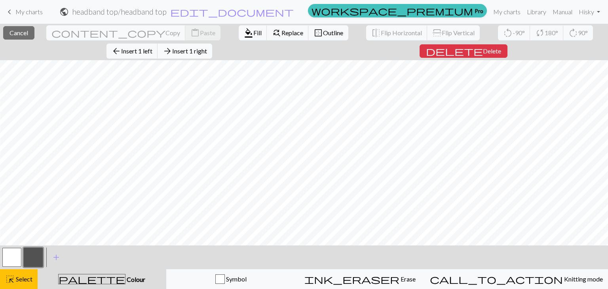
click at [207, 47] on span "Insert 1 right" at bounding box center [189, 51] width 35 height 8
click at [239, 33] on button "format_color_fill Fill" at bounding box center [253, 32] width 28 height 15
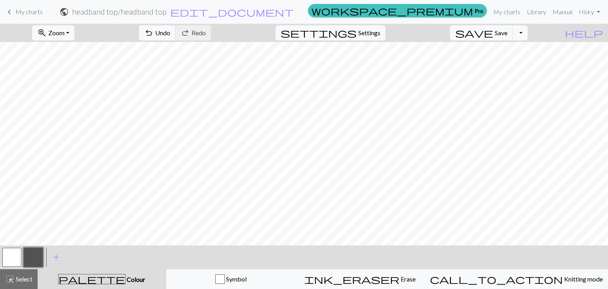
click at [10, 260] on button "button" at bounding box center [11, 257] width 19 height 19
click at [170, 32] on span "Undo" at bounding box center [162, 33] width 15 height 8
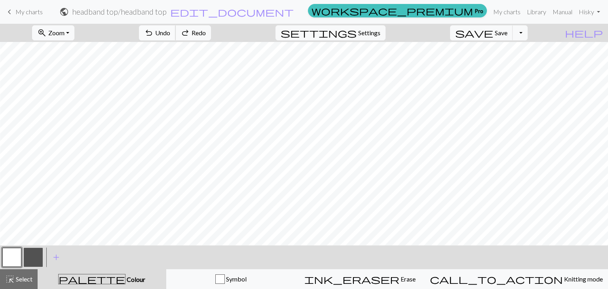
click at [170, 32] on span "Undo" at bounding box center [162, 33] width 15 height 8
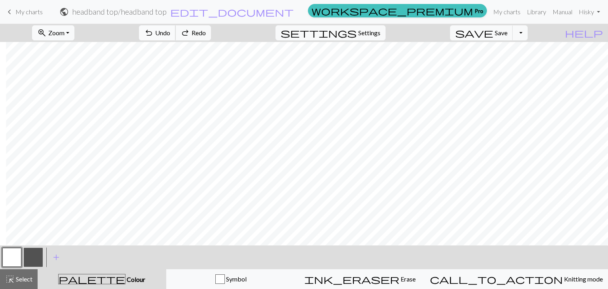
click at [170, 32] on span "Undo" at bounding box center [162, 33] width 15 height 8
click at [40, 255] on button "button" at bounding box center [33, 257] width 19 height 19
click at [15, 259] on button "button" at bounding box center [11, 257] width 19 height 19
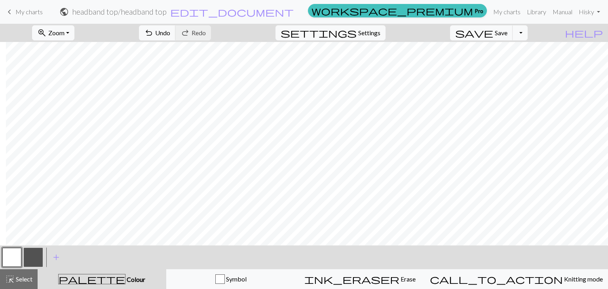
click at [30, 261] on button "button" at bounding box center [33, 257] width 19 height 19
click at [18, 256] on button "button" at bounding box center [11, 257] width 19 height 19
click at [36, 257] on button "button" at bounding box center [33, 257] width 19 height 19
click at [13, 259] on button "button" at bounding box center [11, 257] width 19 height 19
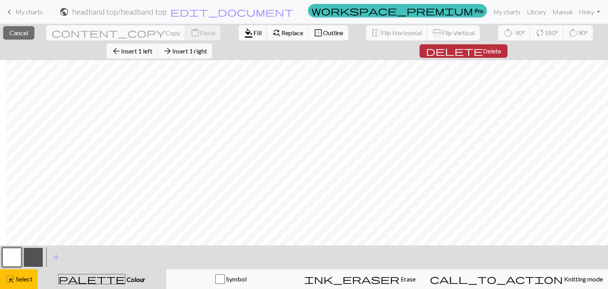
click at [483, 49] on span "Delete" at bounding box center [492, 51] width 18 height 8
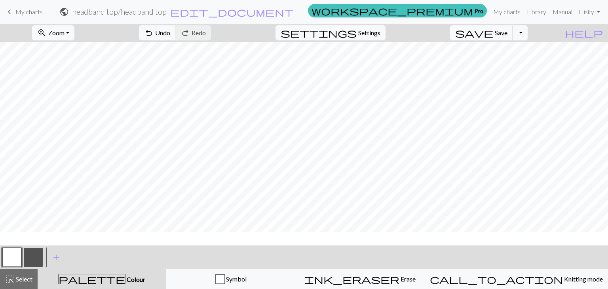
scroll to position [0, 520]
click at [30, 257] on button "button" at bounding box center [33, 257] width 19 height 19
click at [15, 254] on button "button" at bounding box center [11, 257] width 19 height 19
click at [31, 256] on button "button" at bounding box center [33, 257] width 19 height 19
click at [8, 259] on button "button" at bounding box center [11, 257] width 19 height 19
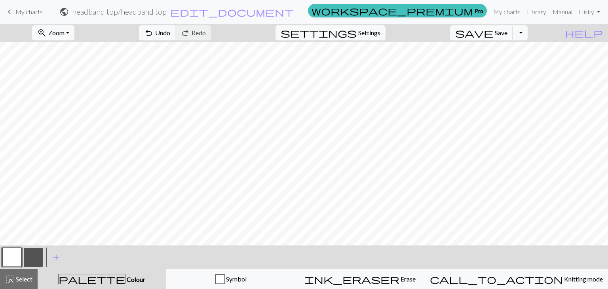
click at [34, 254] on button "button" at bounding box center [33, 257] width 19 height 19
click at [15, 261] on button "button" at bounding box center [11, 257] width 19 height 19
click at [41, 263] on button "button" at bounding box center [33, 257] width 19 height 19
click at [40, 259] on button "button" at bounding box center [33, 257] width 19 height 19
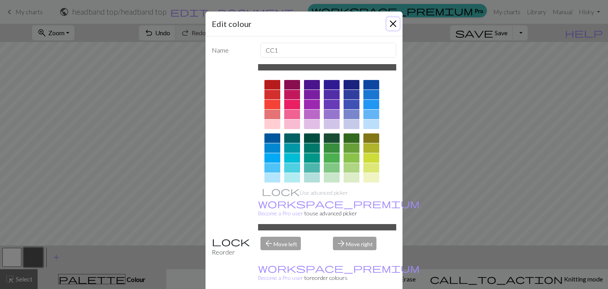
click at [392, 24] on button "Close" at bounding box center [393, 23] width 13 height 13
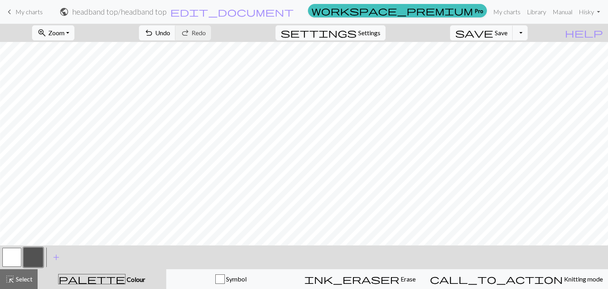
click at [5, 254] on button "button" at bounding box center [11, 257] width 19 height 19
click at [38, 252] on button "button" at bounding box center [33, 257] width 19 height 19
click at [28, 258] on button "button" at bounding box center [33, 257] width 19 height 19
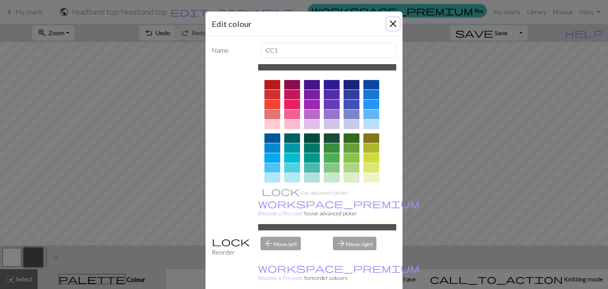
click at [392, 26] on button "Close" at bounding box center [393, 23] width 13 height 13
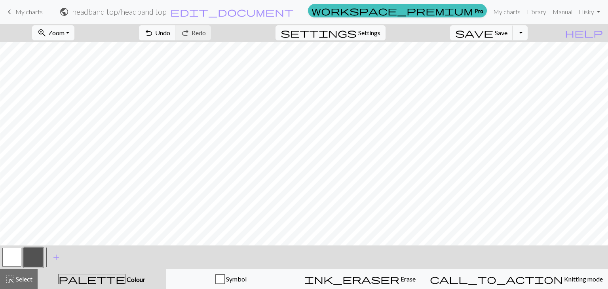
click at [14, 258] on button "button" at bounding box center [11, 257] width 19 height 19
click at [40, 251] on button "button" at bounding box center [33, 257] width 19 height 19
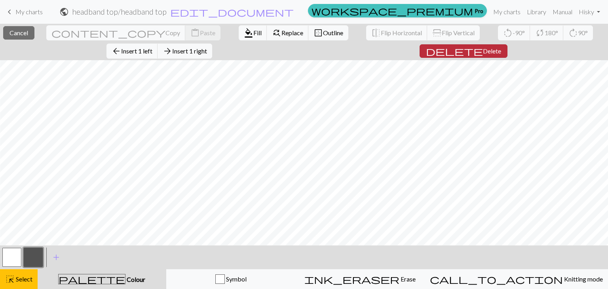
click at [419, 45] on button "delete Delete" at bounding box center [463, 50] width 88 height 13
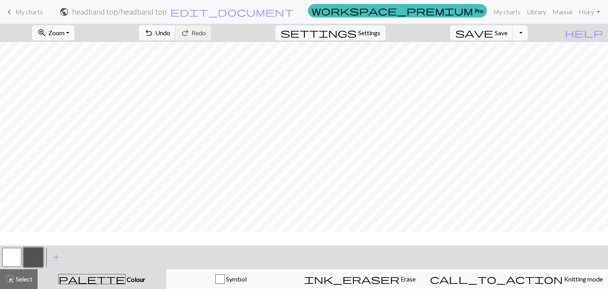
scroll to position [0, 509]
click at [12, 256] on button "button" at bounding box center [11, 257] width 19 height 19
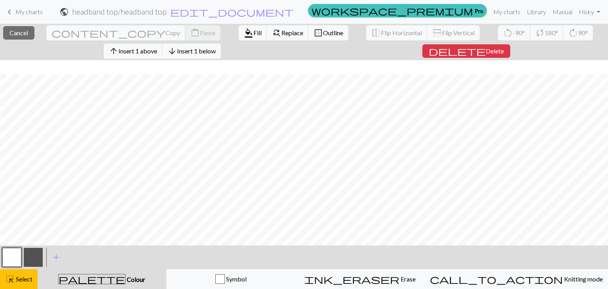
scroll to position [14, 408]
click at [177, 51] on span "arrow_downward" at bounding box center [171, 51] width 9 height 11
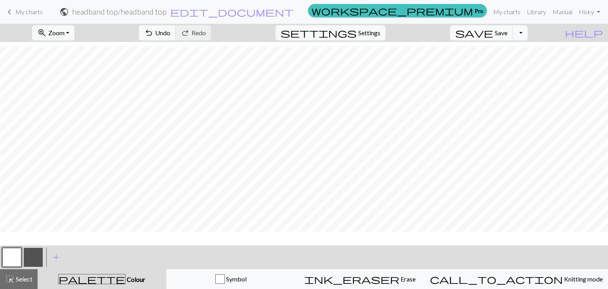
scroll to position [4, 408]
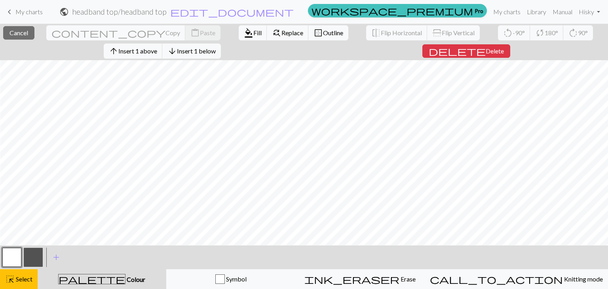
click at [31, 260] on button "button" at bounding box center [33, 257] width 19 height 19
click at [244, 33] on span "format_color_fill" at bounding box center [248, 32] width 9 height 11
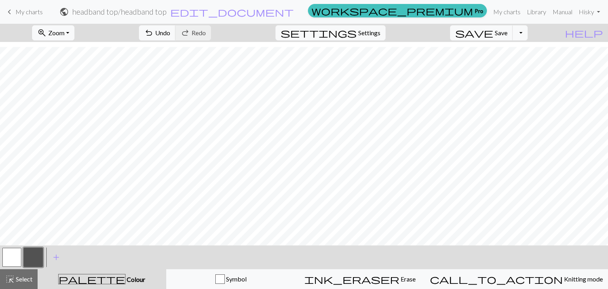
scroll to position [0, 0]
click at [374, 26] on button "settings Settings" at bounding box center [330, 32] width 110 height 15
select select "aran"
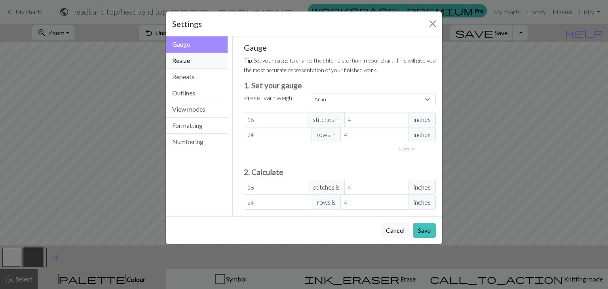
click at [185, 62] on button "Resize" at bounding box center [197, 61] width 62 height 16
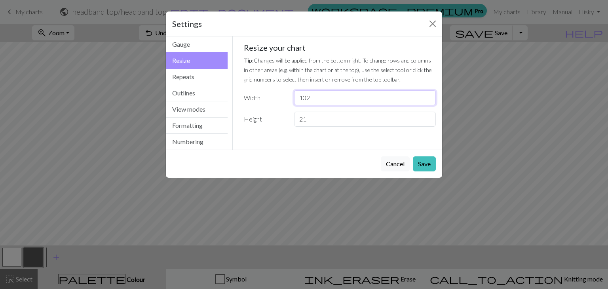
click at [318, 101] on input "102" at bounding box center [365, 97] width 142 height 15
type input "60"
click at [419, 163] on button "Save" at bounding box center [424, 163] width 23 height 15
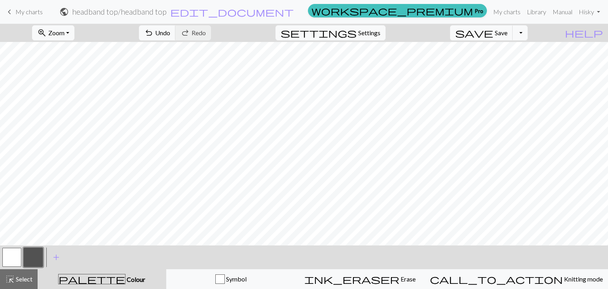
scroll to position [0, 72]
click at [170, 34] on span "Undo" at bounding box center [162, 33] width 15 height 8
click at [493, 29] on span "save" at bounding box center [474, 32] width 38 height 11
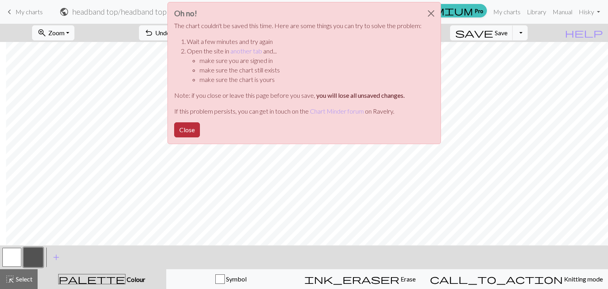
click at [192, 132] on button "Close" at bounding box center [187, 129] width 26 height 15
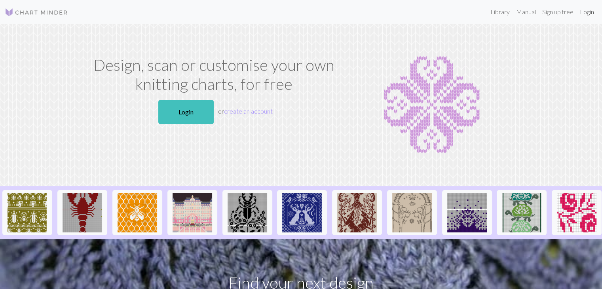
click at [579, 11] on link "Login" at bounding box center [587, 12] width 21 height 16
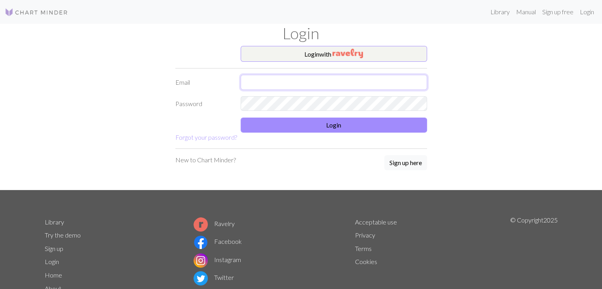
click at [253, 82] on input "text" at bounding box center [334, 82] width 186 height 15
type input "[EMAIL_ADDRESS][DOMAIN_NAME]"
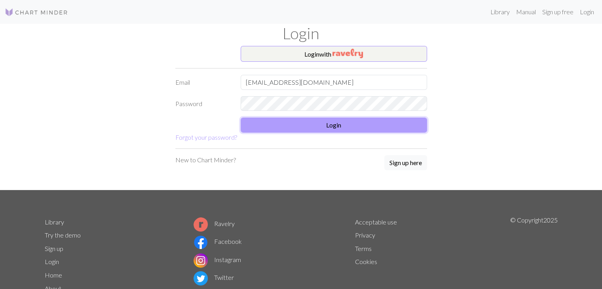
click at [265, 118] on button "Login" at bounding box center [334, 125] width 186 height 15
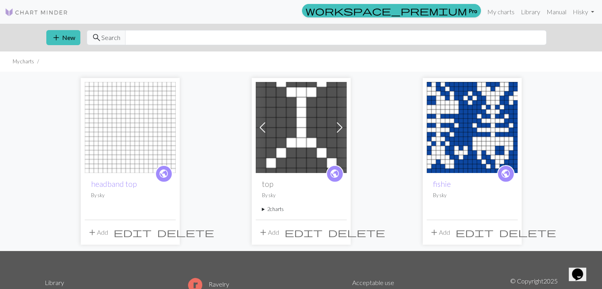
click at [123, 115] on img at bounding box center [130, 127] width 91 height 91
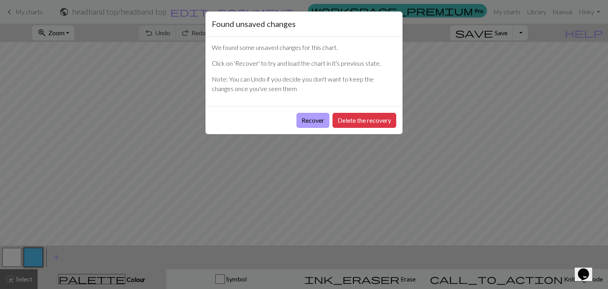
click at [307, 122] on button "Recover" at bounding box center [312, 120] width 33 height 15
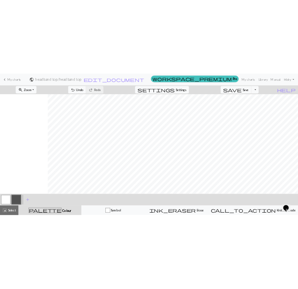
scroll to position [0, 515]
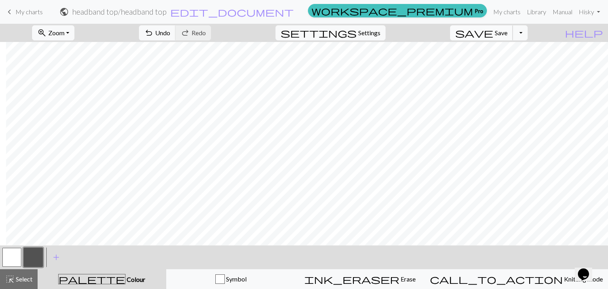
click at [493, 34] on span "save" at bounding box center [474, 32] width 38 height 11
